Goal: Information Seeking & Learning: Find specific fact

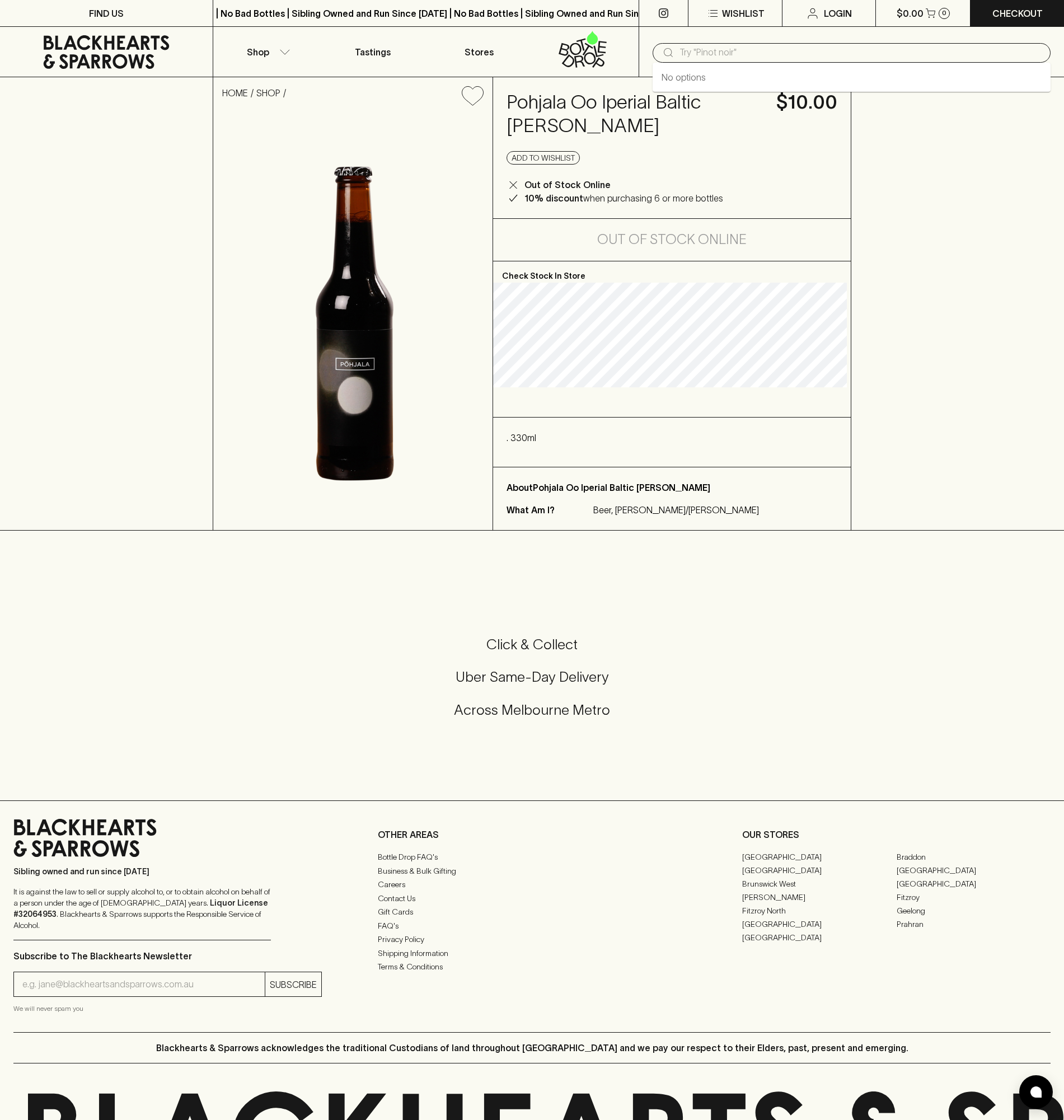
click at [696, 53] on input "text" at bounding box center [861, 52] width 362 height 18
type input "pohjala"
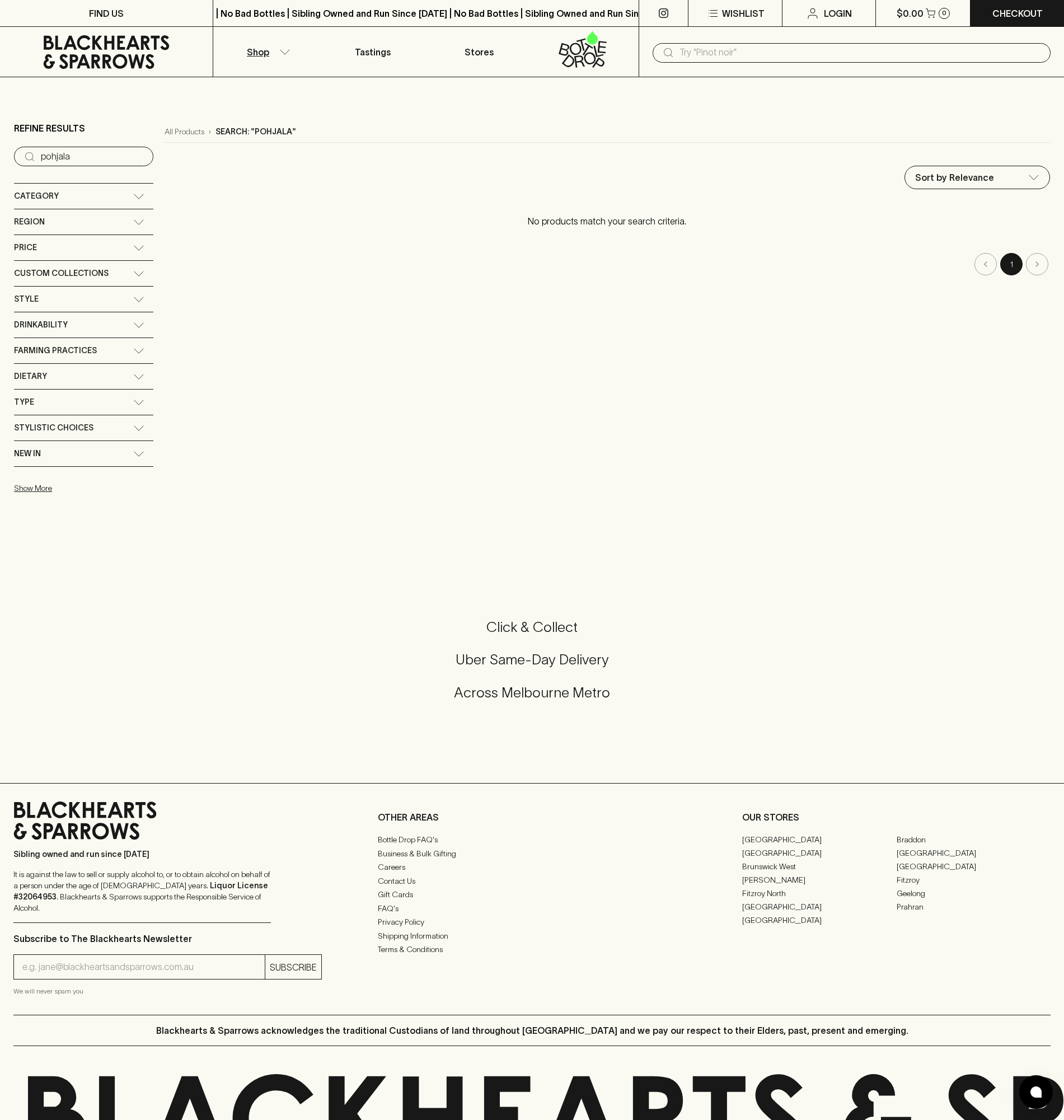
click at [685, 53] on input "text" at bounding box center [861, 52] width 362 height 18
type input "saku"
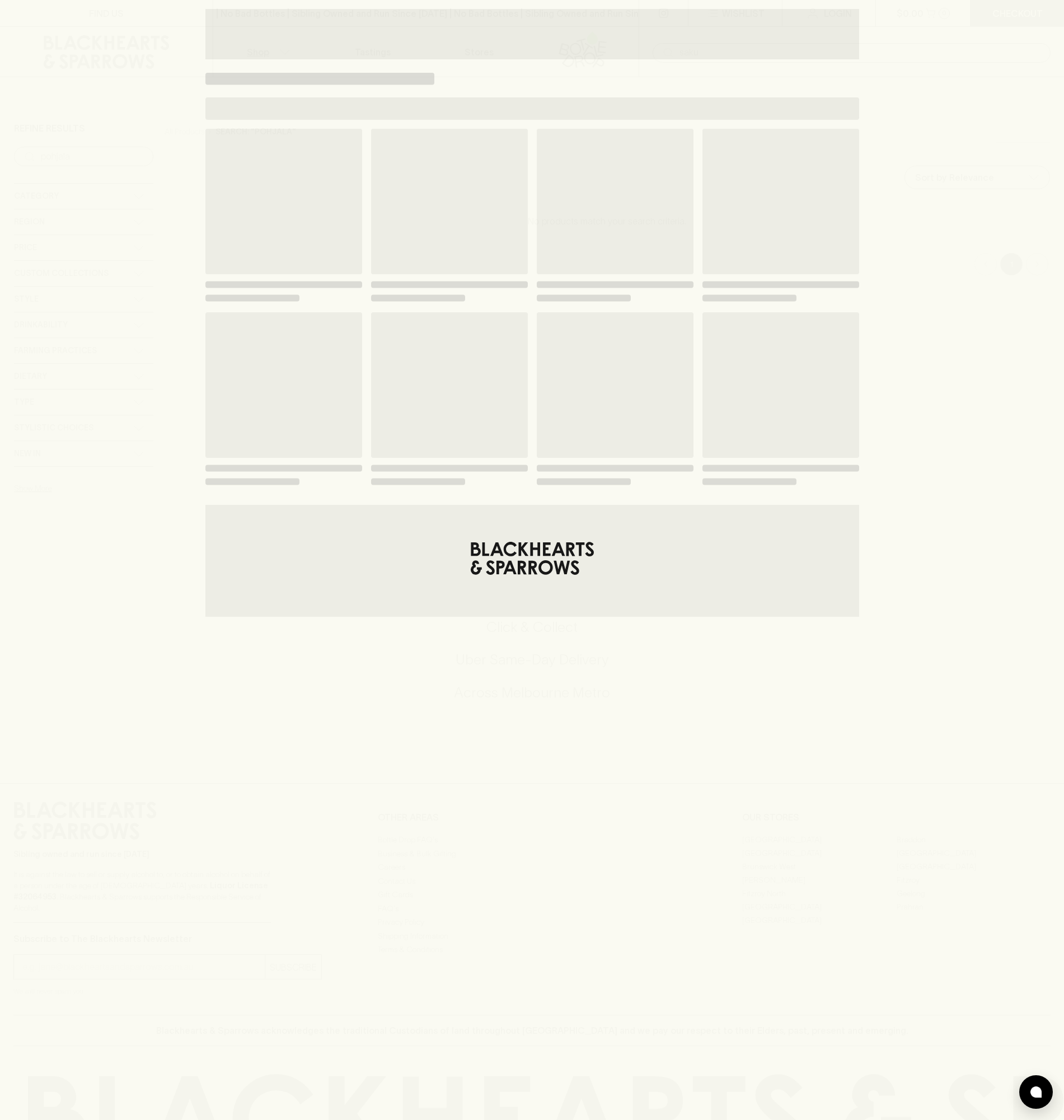
type input "saku"
